Goal: Find specific page/section: Find specific page/section

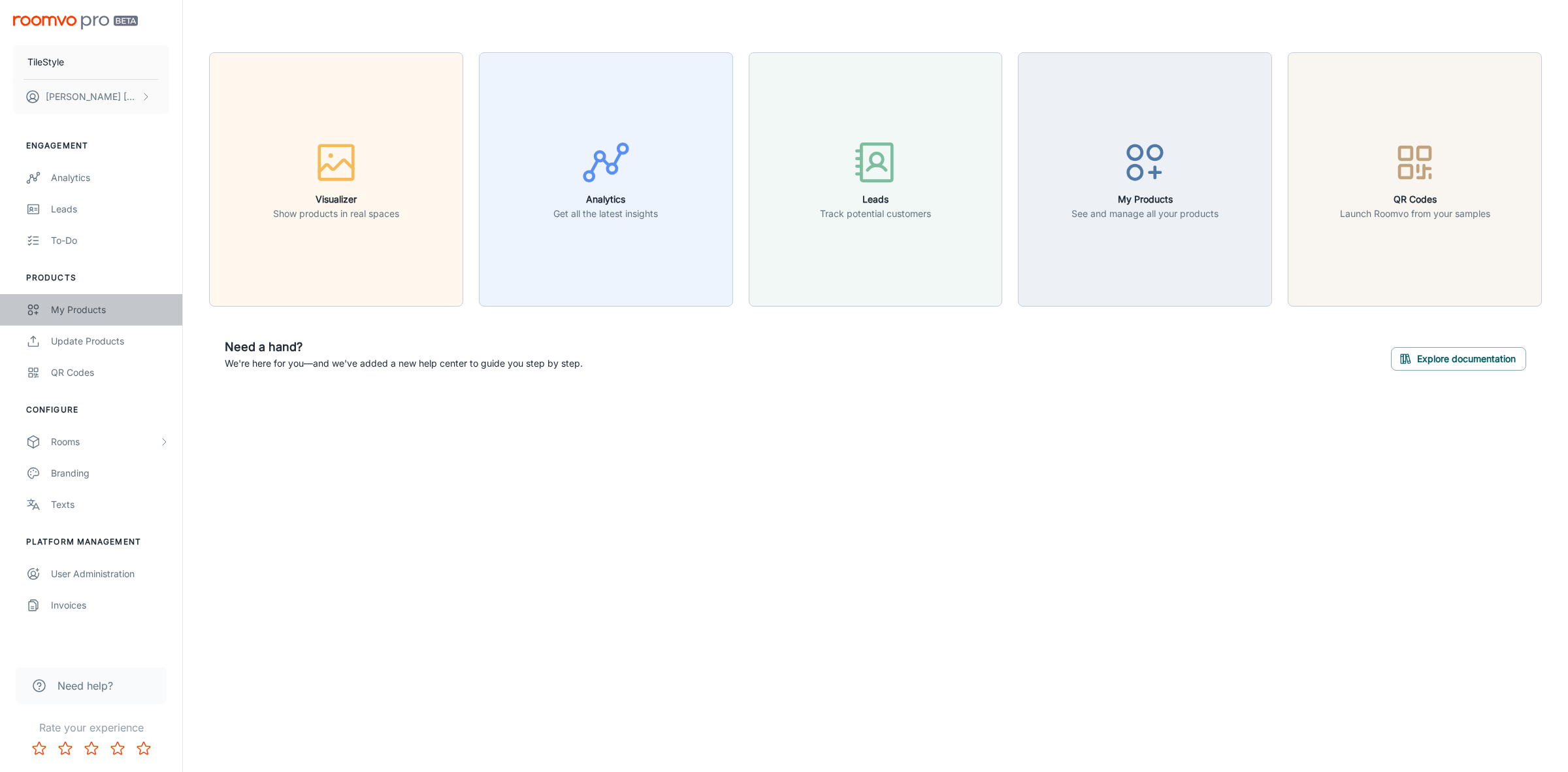
click at [70, 309] on div "My Products" at bounding box center [110, 310] width 118 height 14
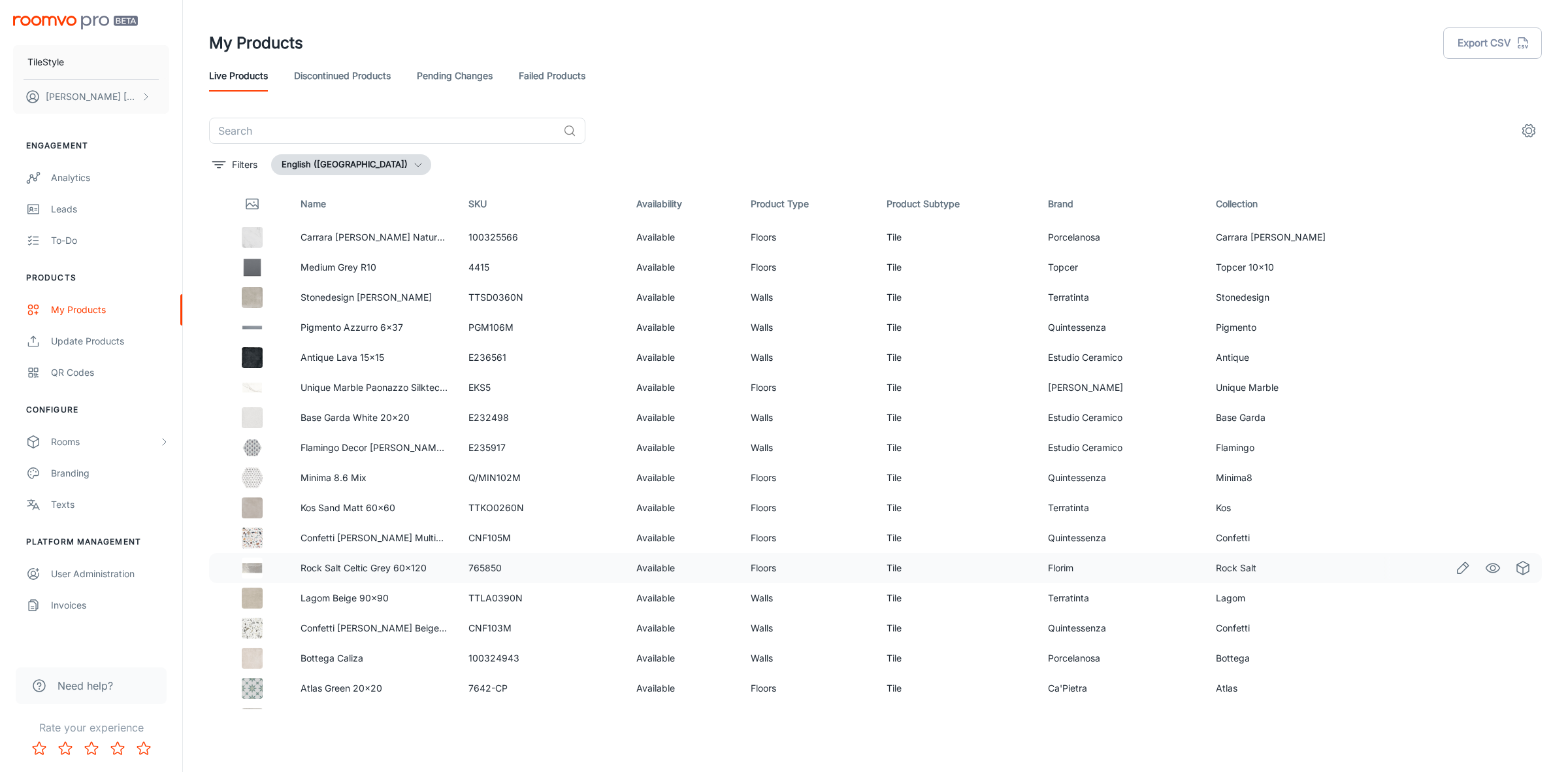
scroll to position [81, 0]
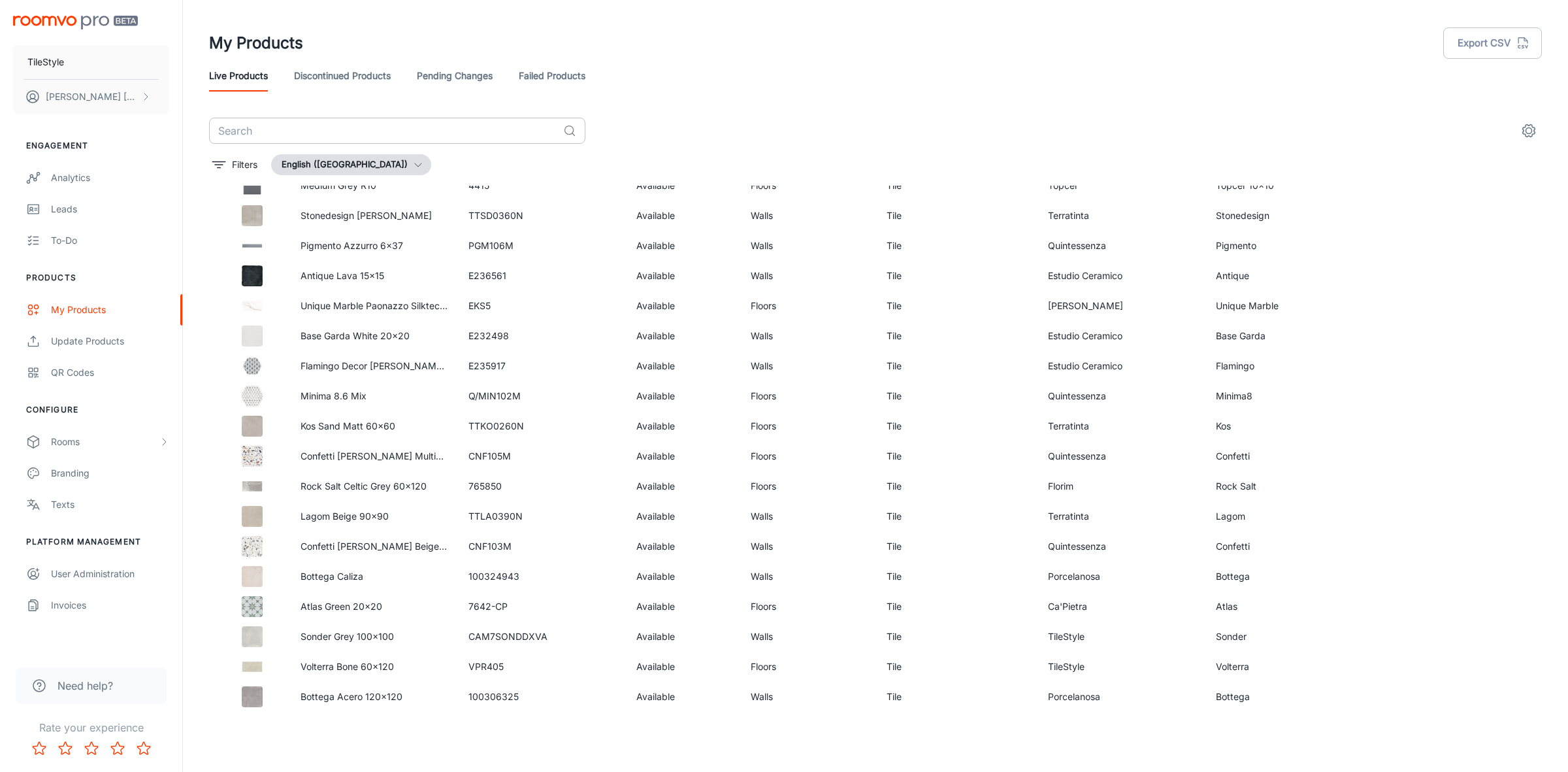
click at [319, 127] on input "text" at bounding box center [383, 130] width 349 height 26
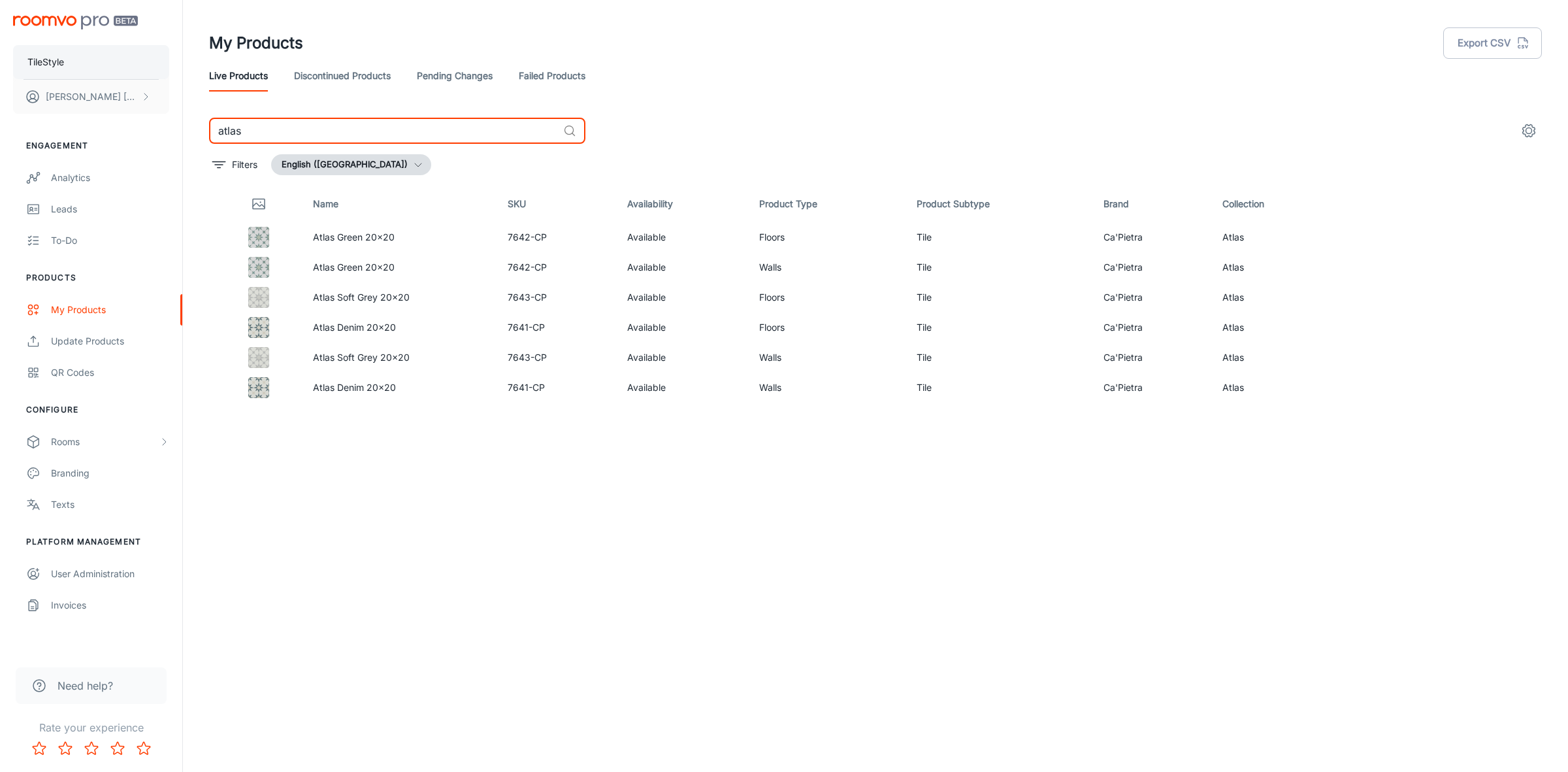
drag, startPoint x: 539, startPoint y: 123, endPoint x: 121, endPoint y: 73, distance: 421.0
click at [121, 73] on div "TileStyle [PERSON_NAME] Engagement Analytics Leads To-do Products My Products U…" at bounding box center [784, 380] width 1568 height 761
type input "b"
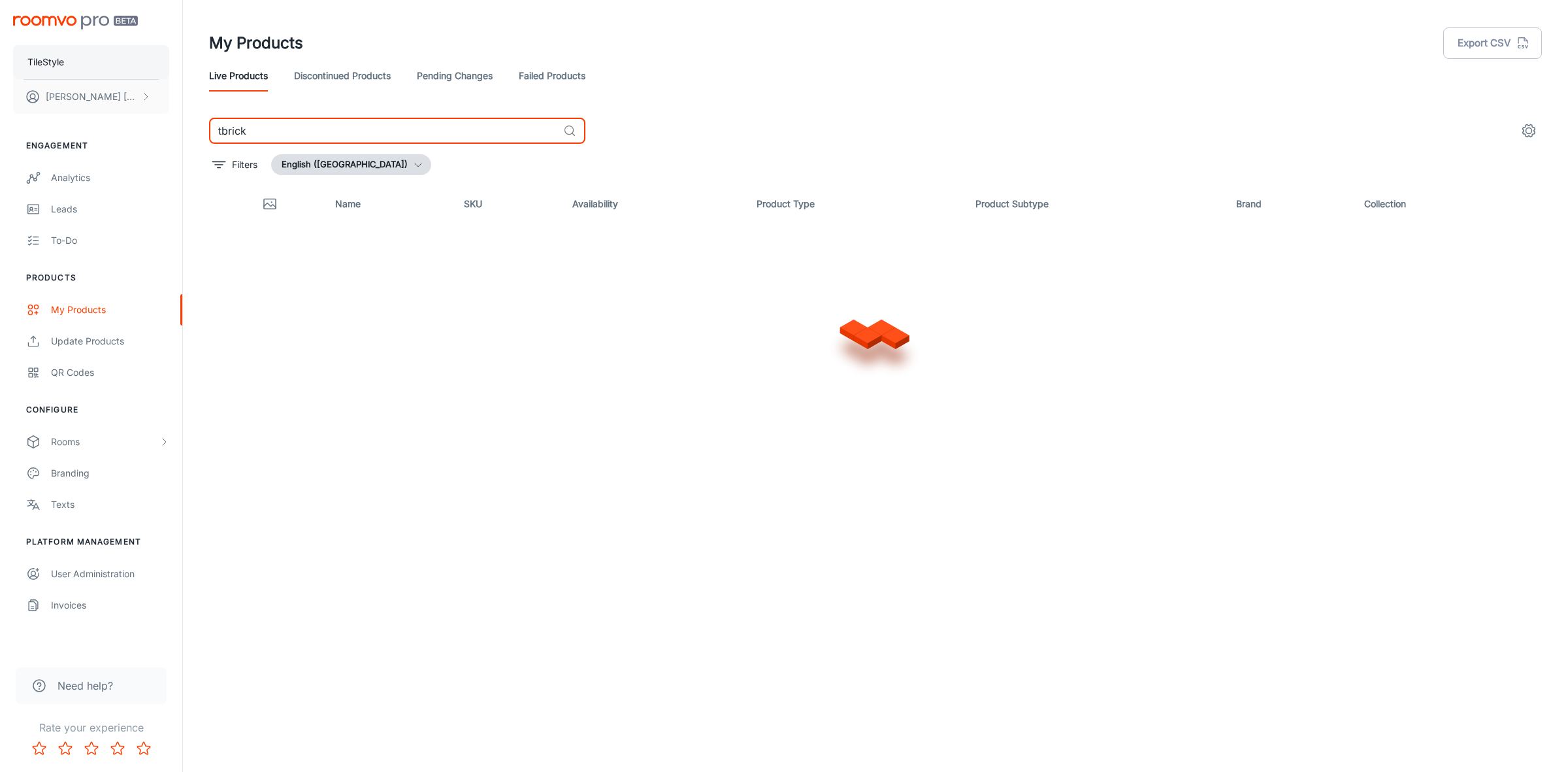
type input "tbrick"
